Goal: Navigation & Orientation: Find specific page/section

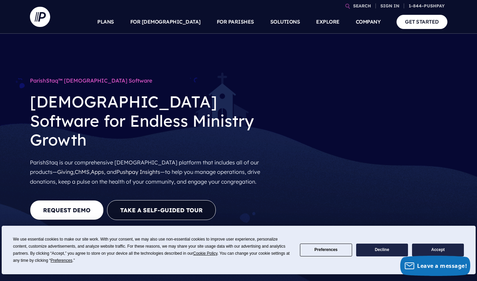
click at [386, 5] on link "SIGN IN" at bounding box center [390, 6] width 24 height 12
click at [392, 7] on link "SIGN IN" at bounding box center [390, 6] width 24 height 12
click at [331, 88] on h6 "ADMINISTRATOR SIGN IN" at bounding box center [346, 91] width 105 height 10
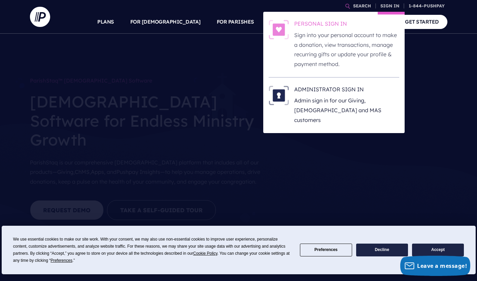
click at [331, 22] on h6 "PERSONAL SIGN IN" at bounding box center [346, 25] width 105 height 10
